Goal: Task Accomplishment & Management: Manage account settings

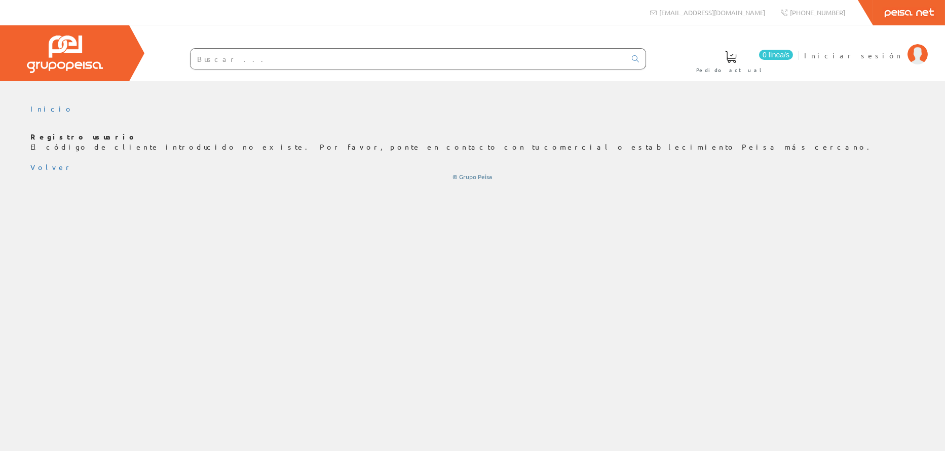
click at [786, 181] on div "Inicio Registro usuario El código de cliente introducido no existe. Por favor, …" at bounding box center [472, 142] width 945 height 92
click at [918, 56] on img at bounding box center [918, 54] width 20 height 20
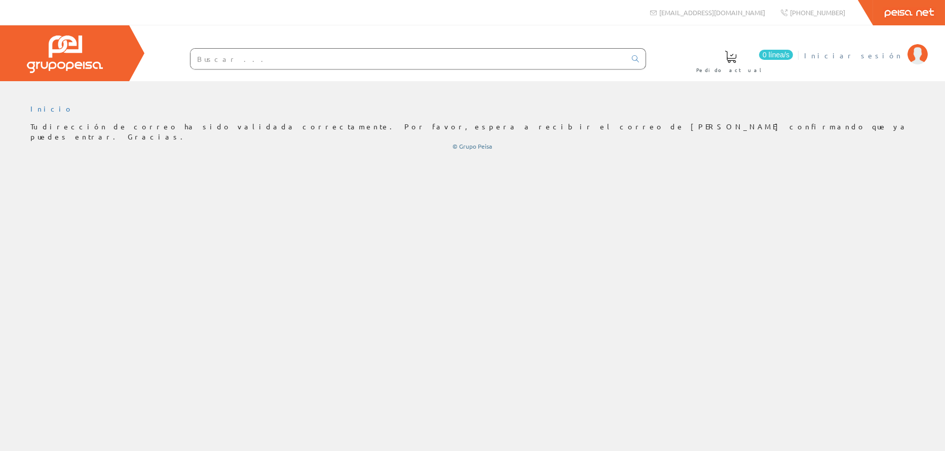
click at [896, 53] on span "Iniciar sesión" at bounding box center [853, 55] width 98 height 10
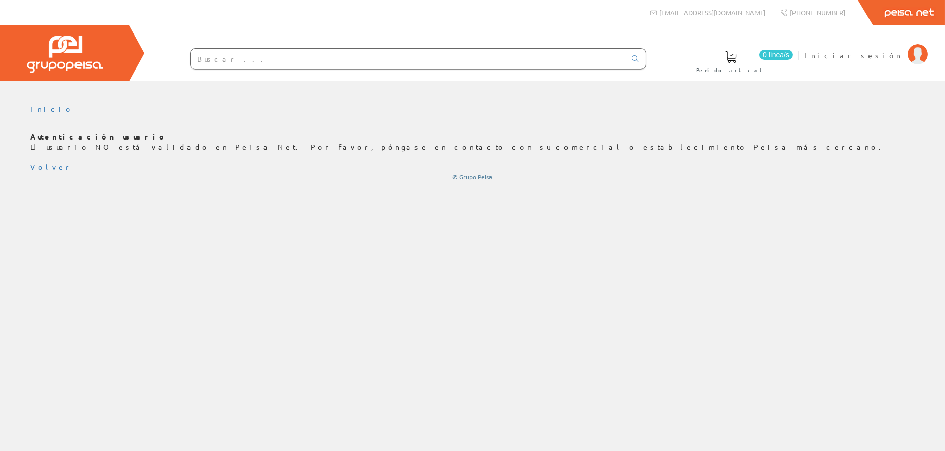
click at [283, 147] on p "Autenticación usuario El usuario NO está validado en Peisa Net. Por favor, póng…" at bounding box center [472, 142] width 885 height 20
click at [40, 107] on link "Inicio" at bounding box center [51, 108] width 43 height 9
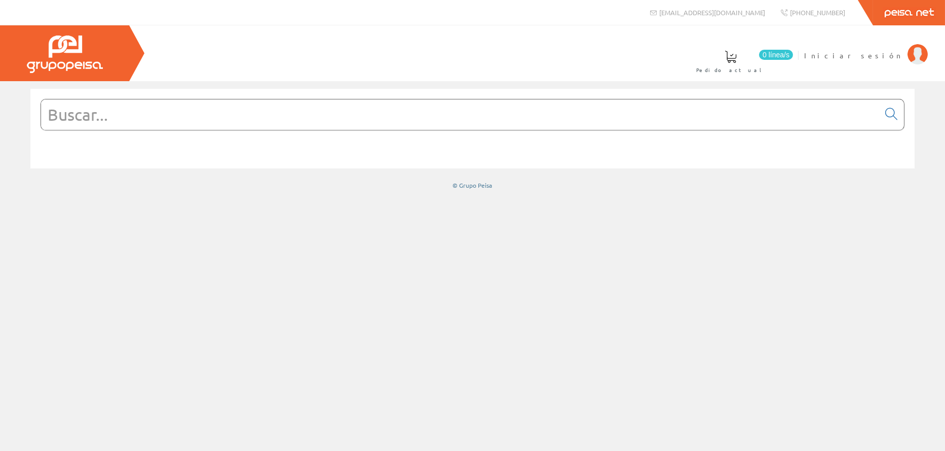
click at [76, 43] on img at bounding box center [65, 54] width 76 height 38
click at [884, 55] on span "Iniciar sesión" at bounding box center [853, 55] width 98 height 10
